Goal: Task Accomplishment & Management: Manage account settings

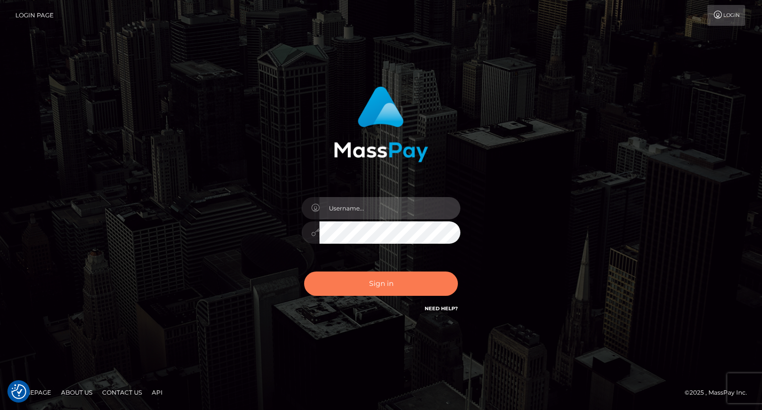
type input "[PERSON_NAME]"
click at [426, 290] on button "Sign in" at bounding box center [381, 283] width 154 height 24
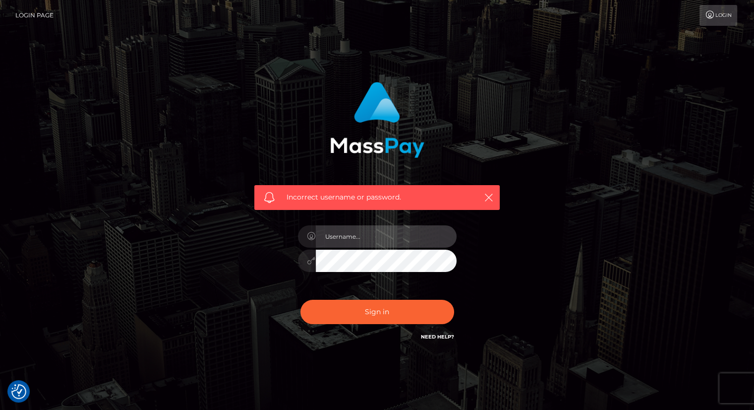
type input "[PERSON_NAME]"
click at [382, 234] on input "[PERSON_NAME]" at bounding box center [386, 236] width 141 height 22
click at [387, 238] on input "text" at bounding box center [386, 236] width 141 height 22
type input "[PERSON_NAME]"
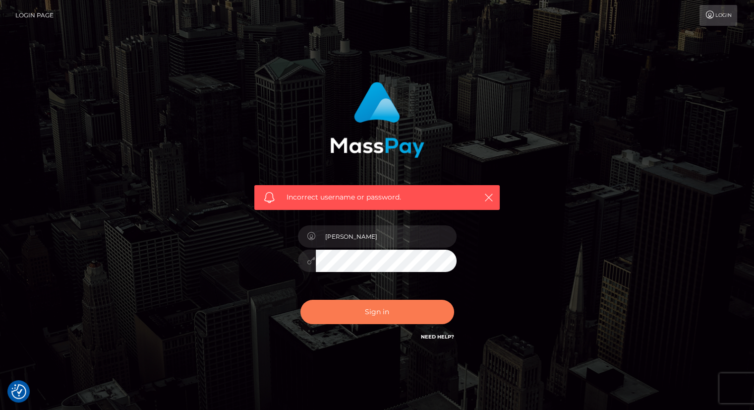
click at [377, 314] on button "Sign in" at bounding box center [378, 312] width 154 height 24
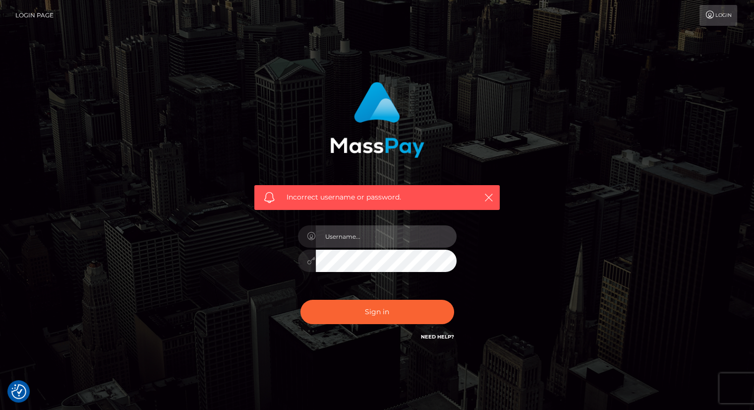
type input "[PERSON_NAME]"
click at [311, 266] on div at bounding box center [377, 258] width 159 height 19
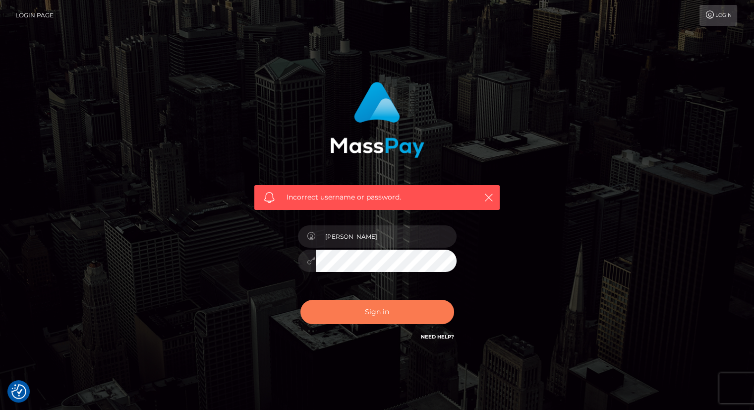
click at [327, 309] on button "Sign in" at bounding box center [378, 312] width 154 height 24
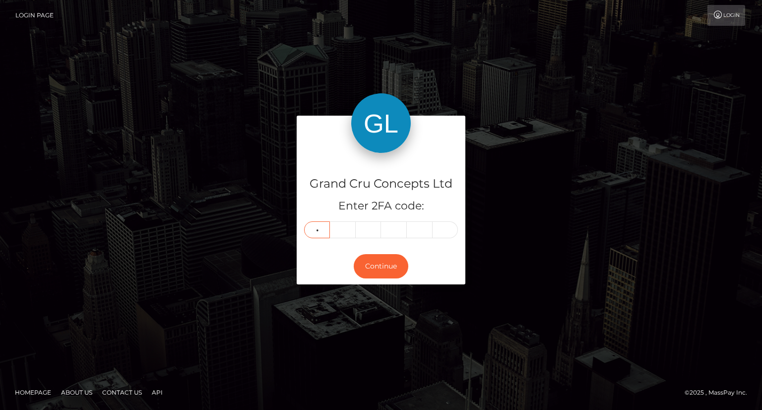
type input "4"
type input "9"
type input "1"
type input "6"
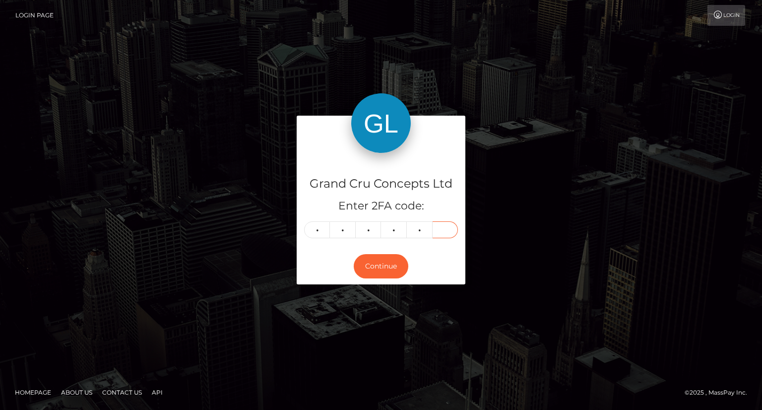
type input "0"
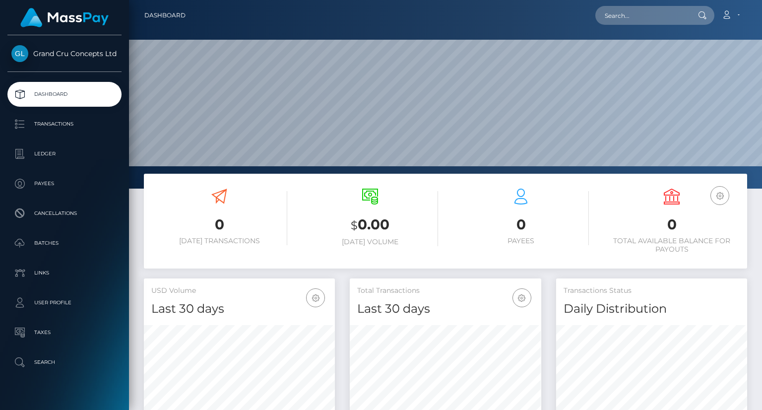
scroll to position [176, 190]
